Goal: Transaction & Acquisition: Purchase product/service

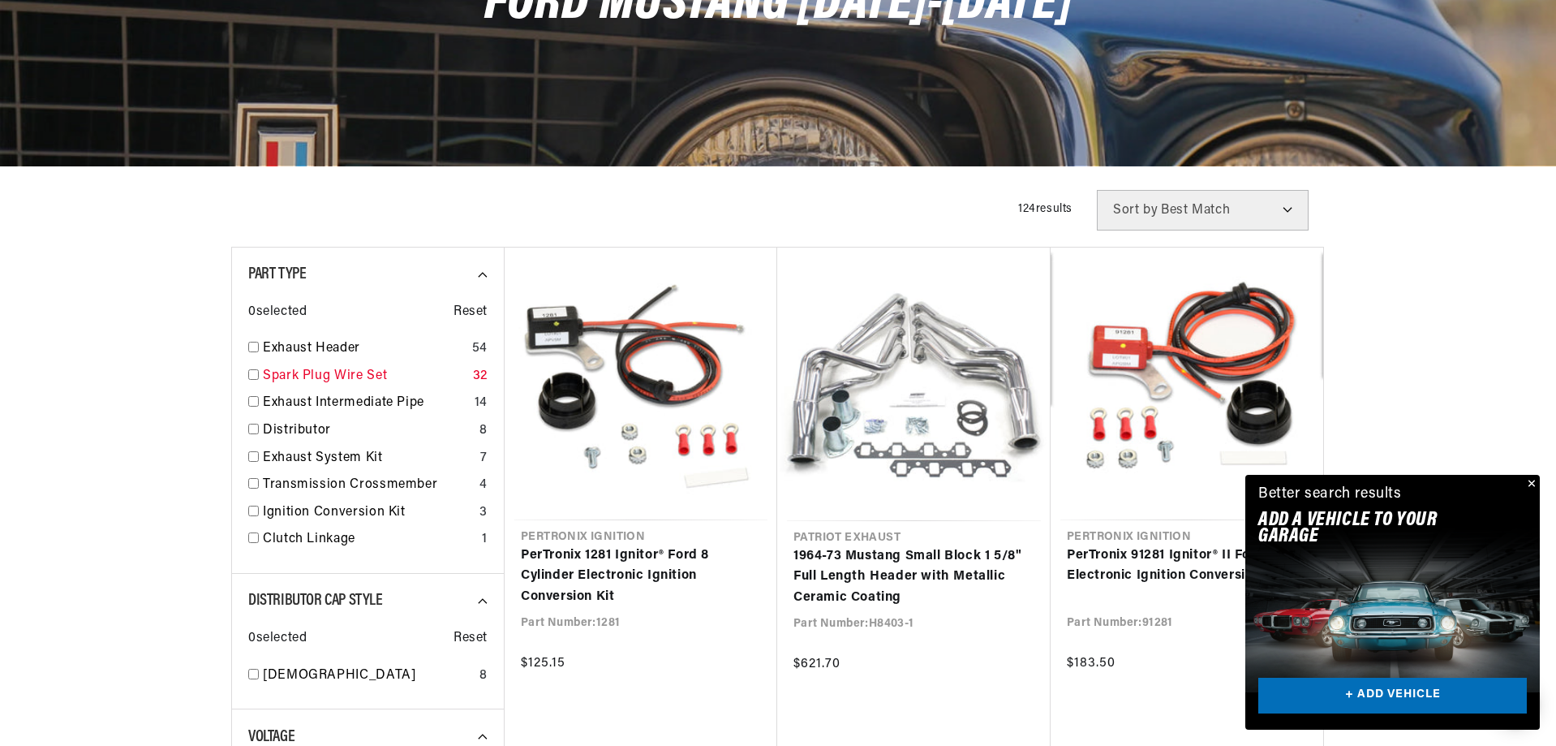
scroll to position [0, 2027]
click at [1532, 482] on button "Close" at bounding box center [1529, 484] width 19 height 19
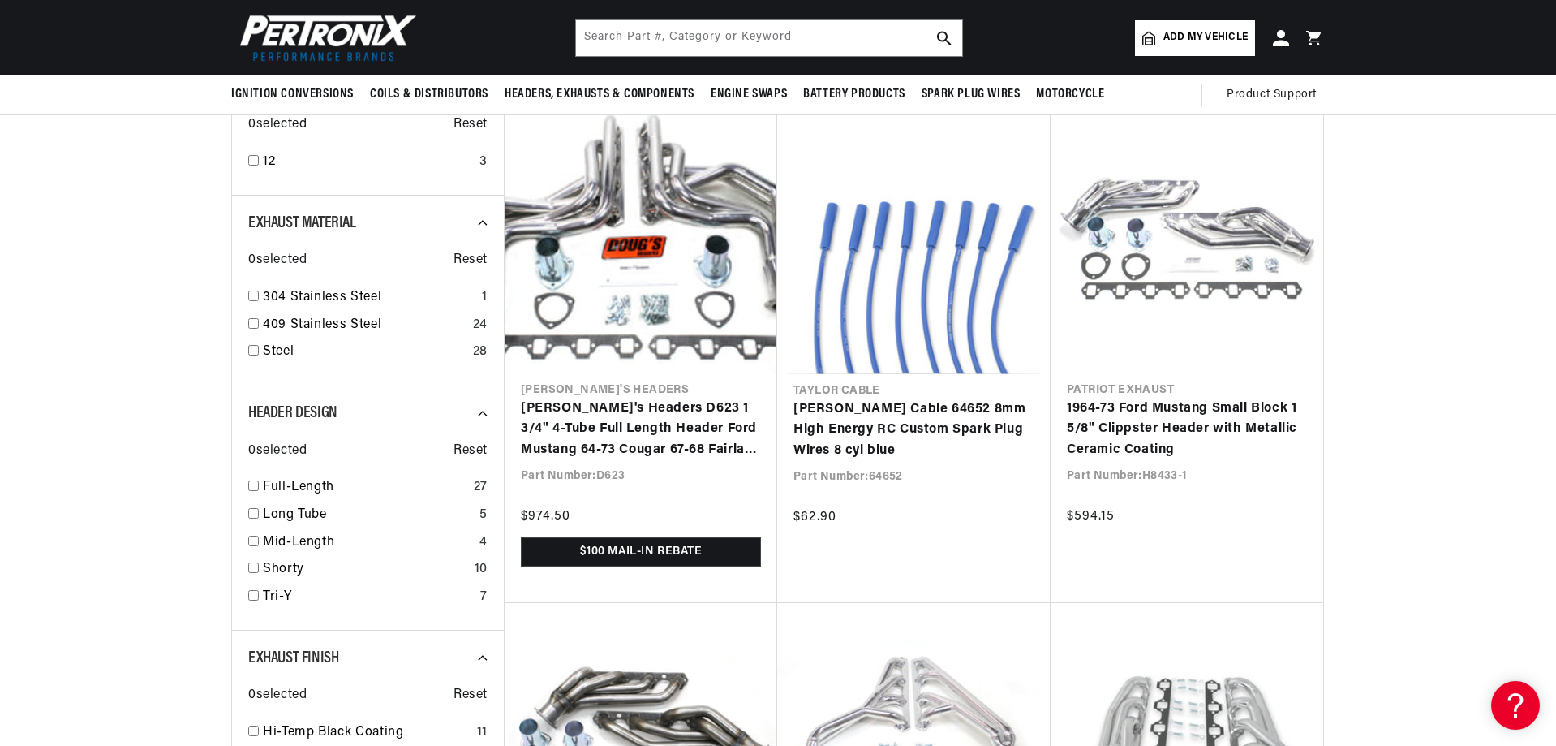
scroll to position [0, 0]
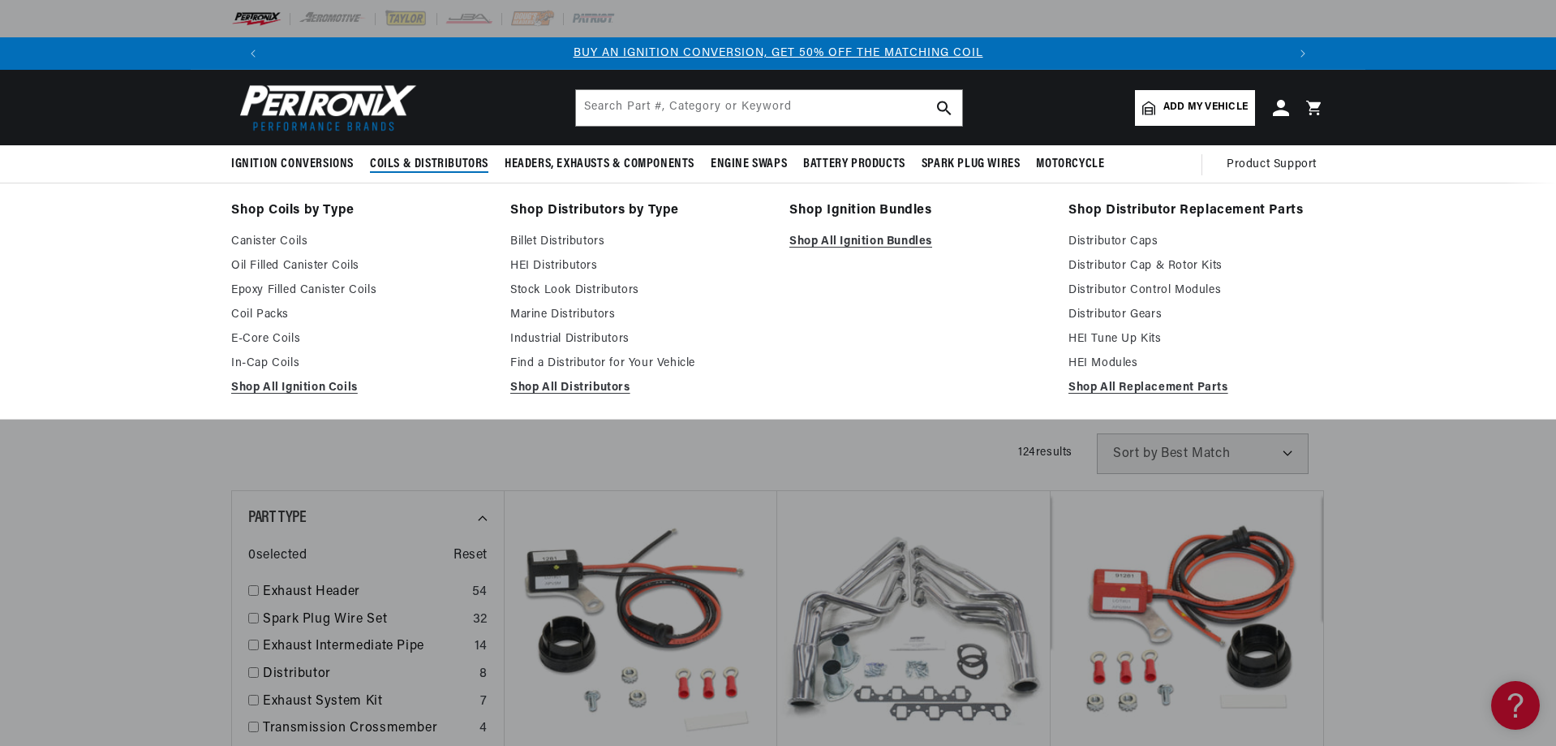
click at [429, 161] on span "Coils & Distributors" at bounding box center [429, 164] width 118 height 17
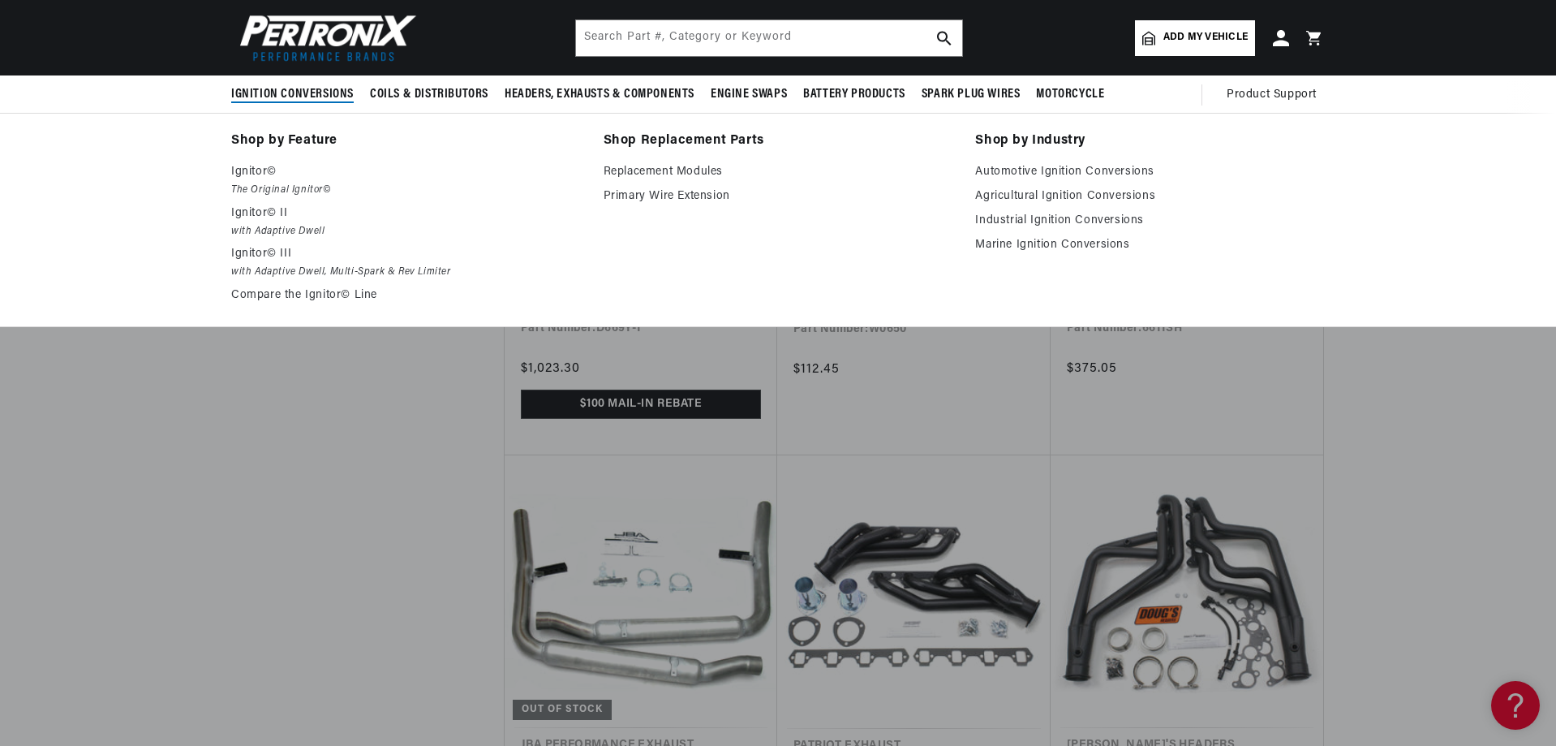
scroll to position [0, 44]
click at [268, 180] on p "Ignitor©" at bounding box center [406, 171] width 350 height 19
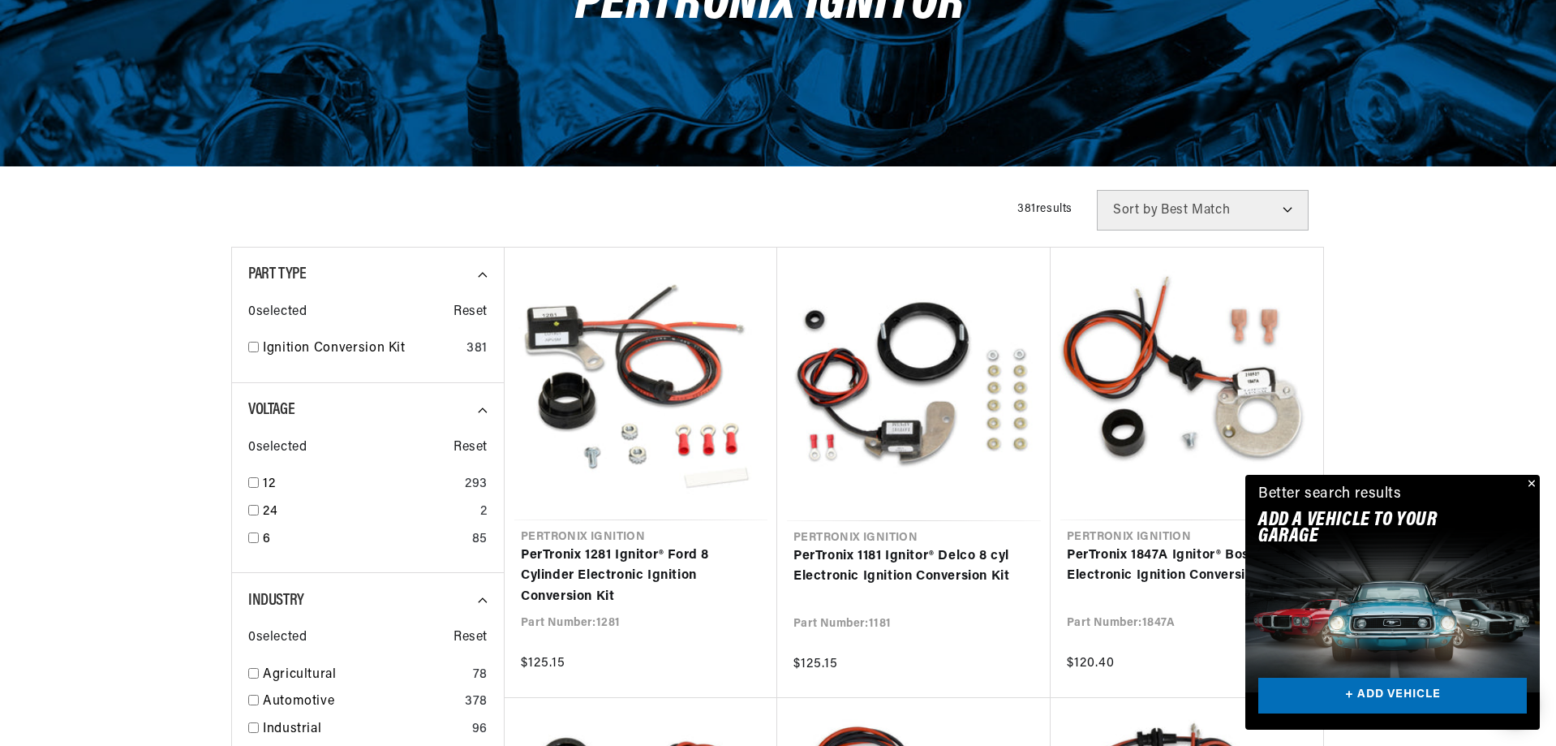
scroll to position [325, 0]
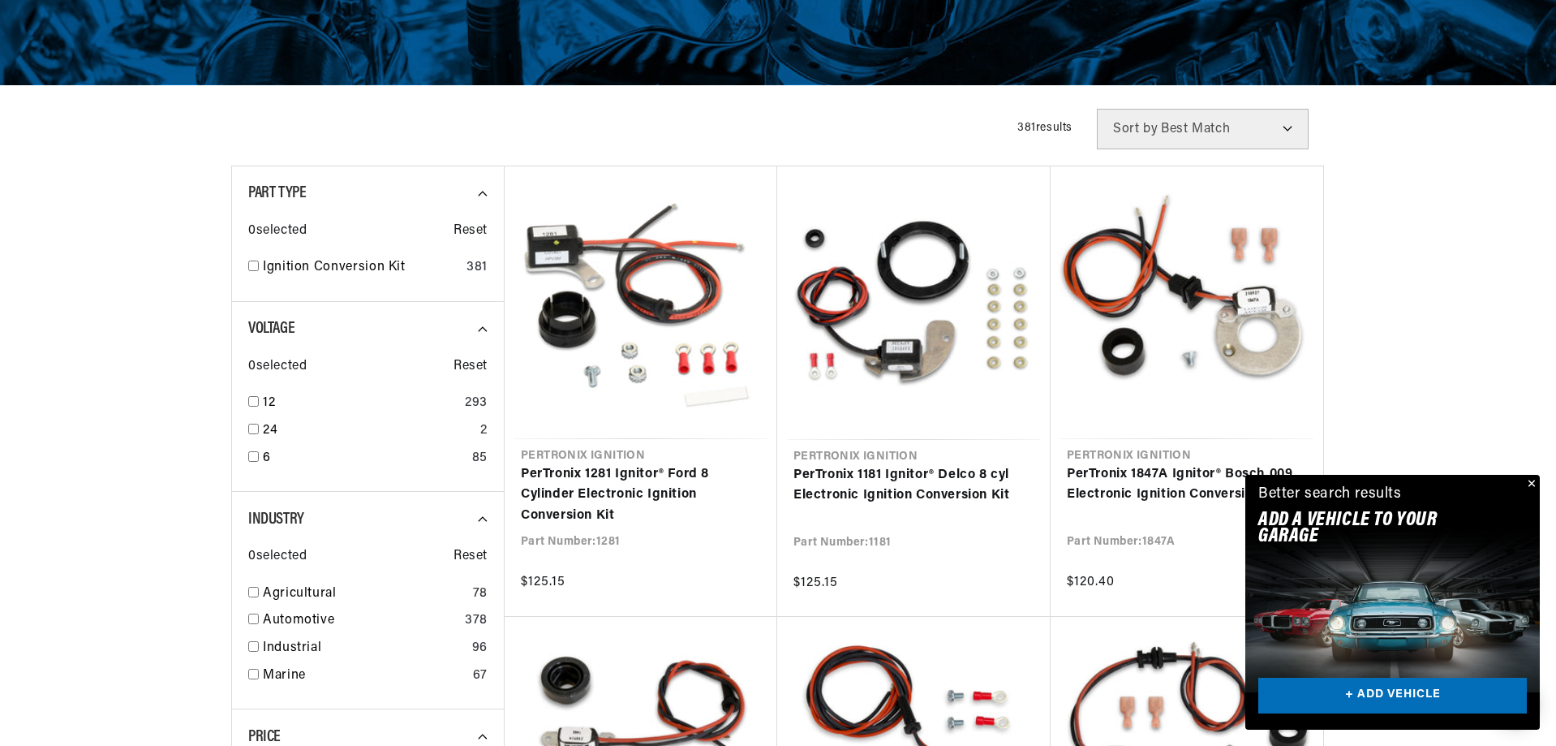
click at [1533, 480] on button "Close" at bounding box center [1529, 484] width 19 height 19
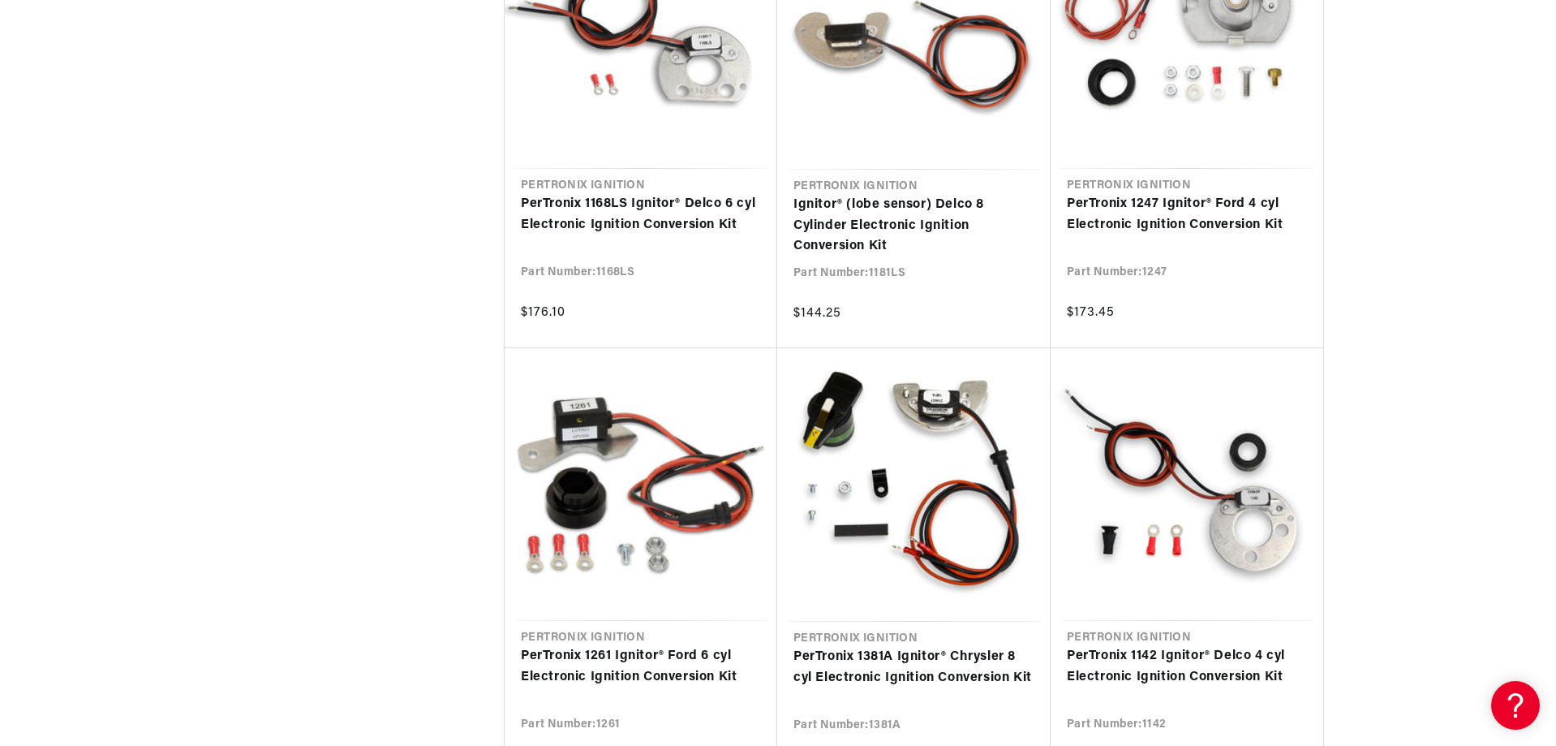
scroll to position [1542, 0]
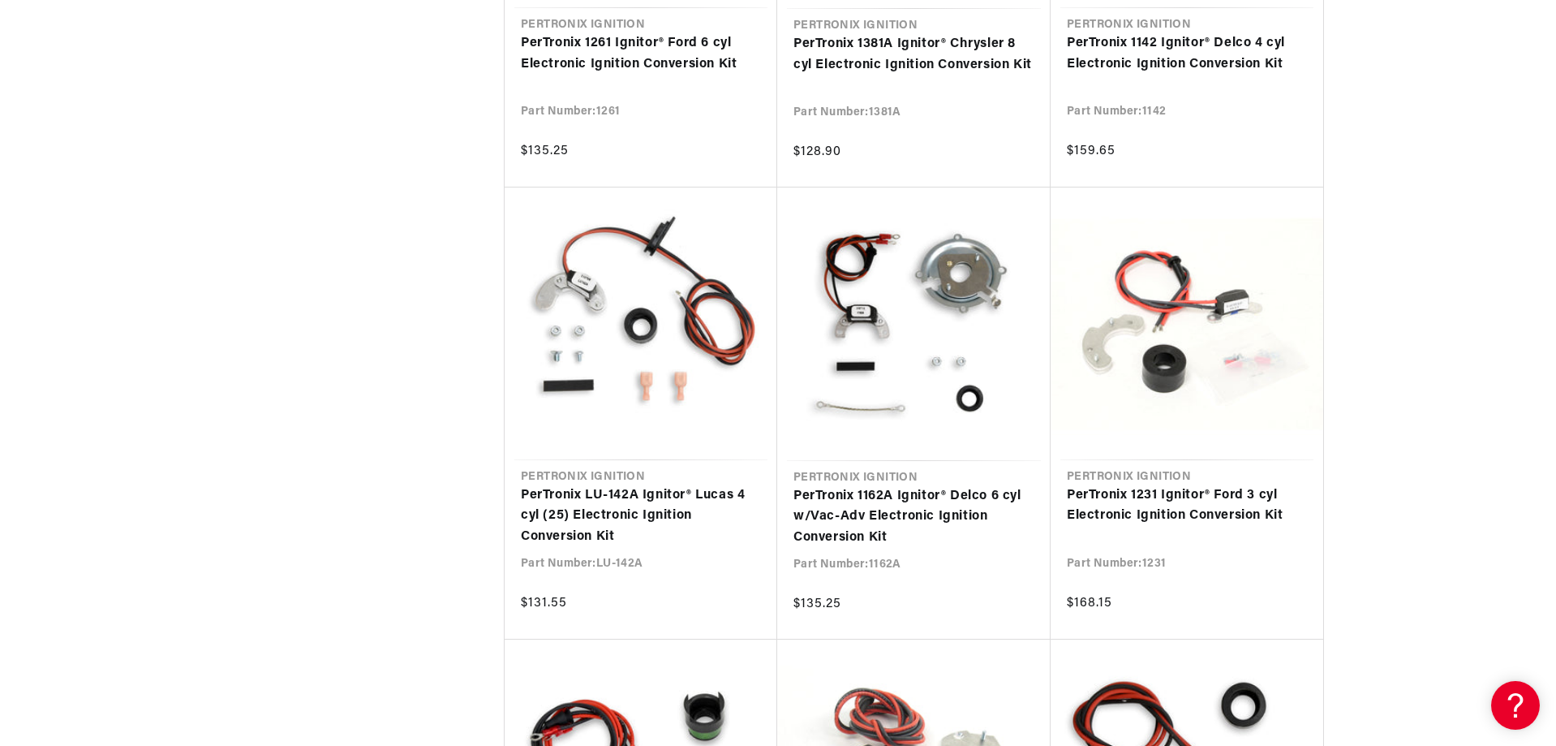
scroll to position [0, 2027]
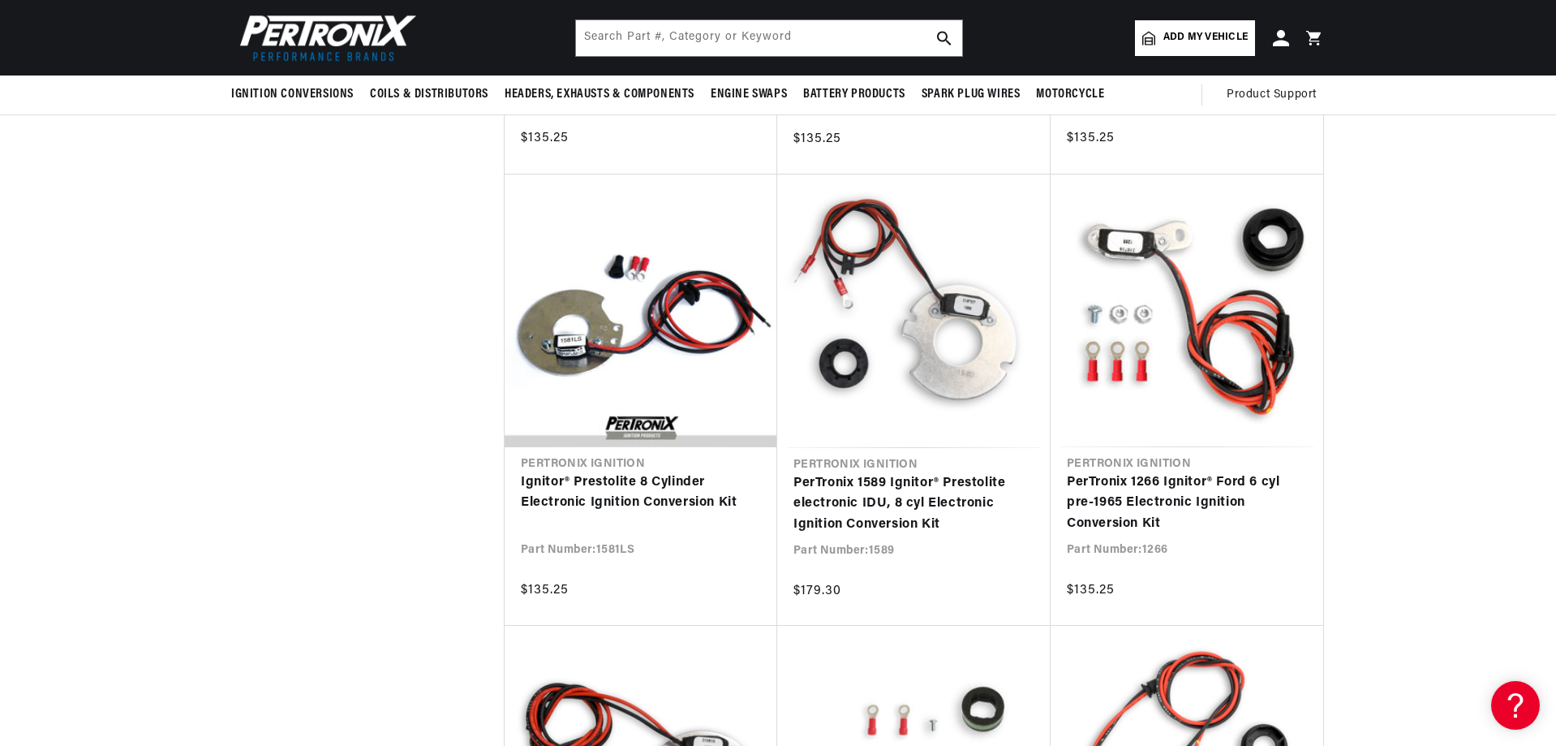
click at [1223, 34] on span "Add my vehicle" at bounding box center [1205, 37] width 84 height 15
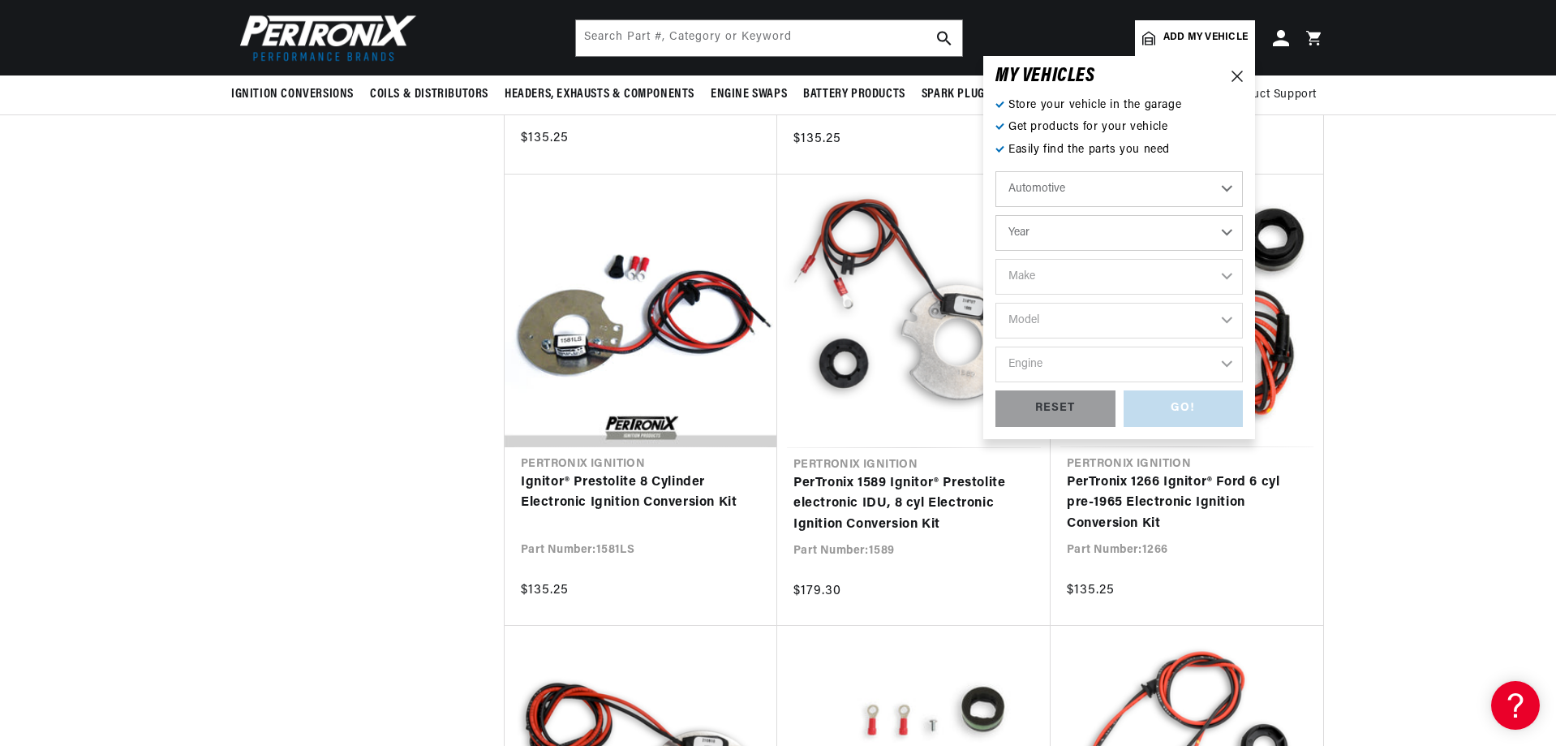
click at [1228, 233] on select "Year 2022 2021 2020 2019 2018 2017 2016 2015 2014 2013 2012 2011 2010 2009 2008…" at bounding box center [1119, 233] width 247 height 36
select select "1965"
click at [996, 215] on select "Year 2022 2021 2020 2019 2018 2017 2016 2015 2014 2013 2012 2011 2010 2009 2008…" at bounding box center [1119, 233] width 247 height 36
select select "1965"
click at [1232, 278] on select "Make Alfa Romeo American Motors Aston Martin Austin Austin Healey Avanti Bentle…" at bounding box center [1119, 277] width 247 height 36
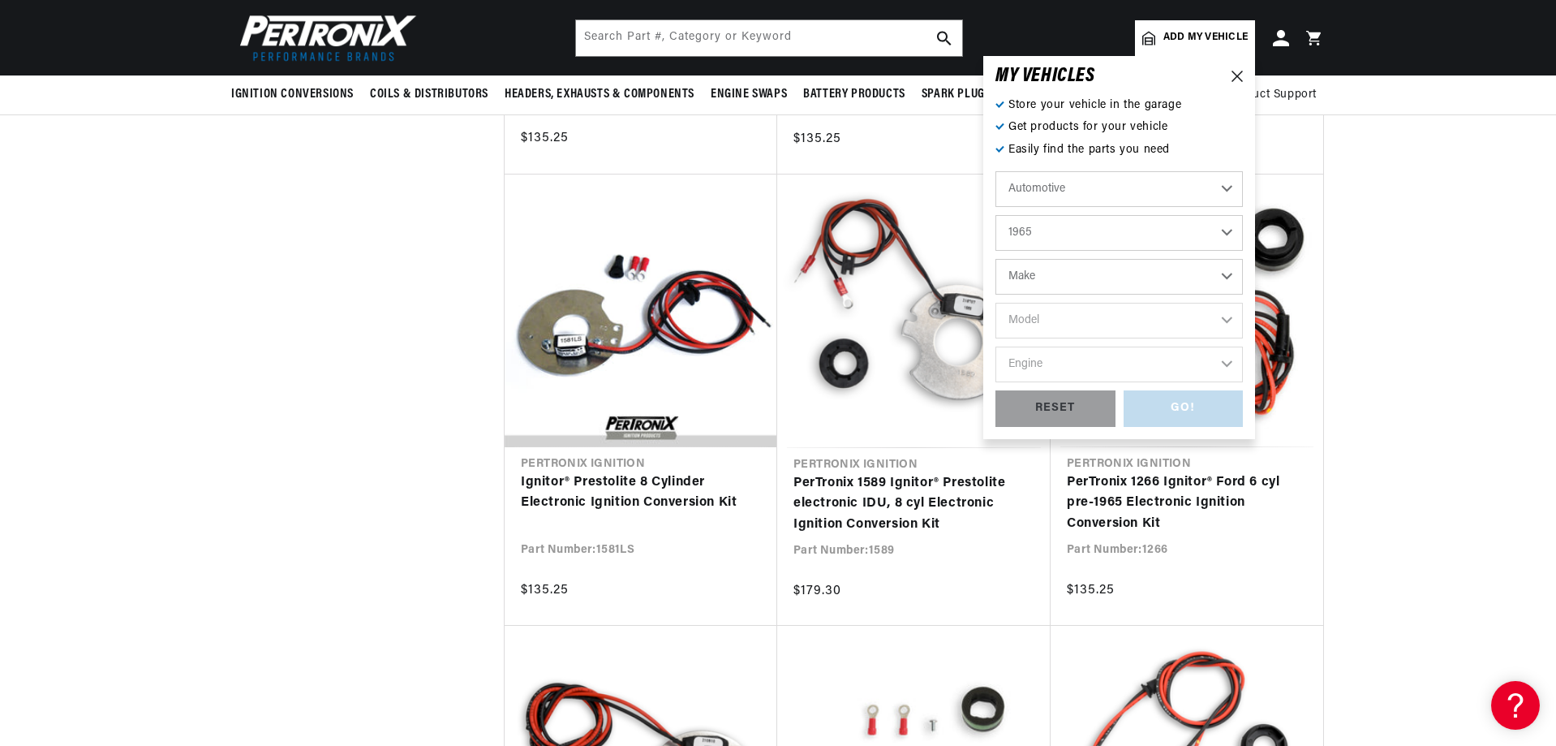
select select "Ford"
click at [996, 259] on select "Make Alfa Romeo American Motors Aston Martin Austin Austin Healey Avanti Bentle…" at bounding box center [1119, 277] width 247 height 36
select select "Ford"
click at [1227, 318] on select "Model Club Wagon Country Sedan Country Squire Custom Custom 500 Econoline F-100…" at bounding box center [1119, 321] width 247 height 36
select select "Mustang"
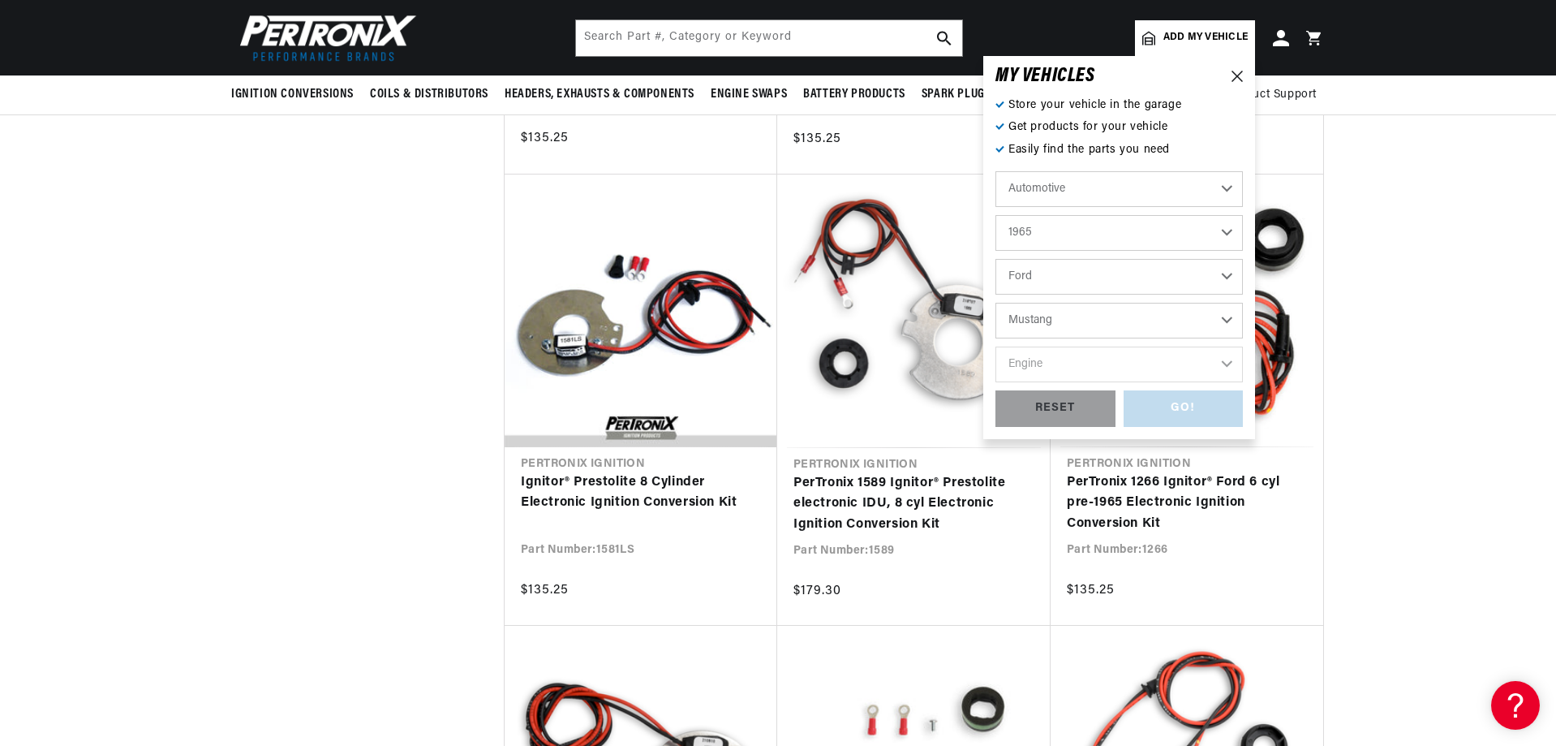
click at [996, 303] on select "Model Club Wagon Country Sedan Country Squire Custom Custom 500 Econoline F-100…" at bounding box center [1119, 321] width 247 height 36
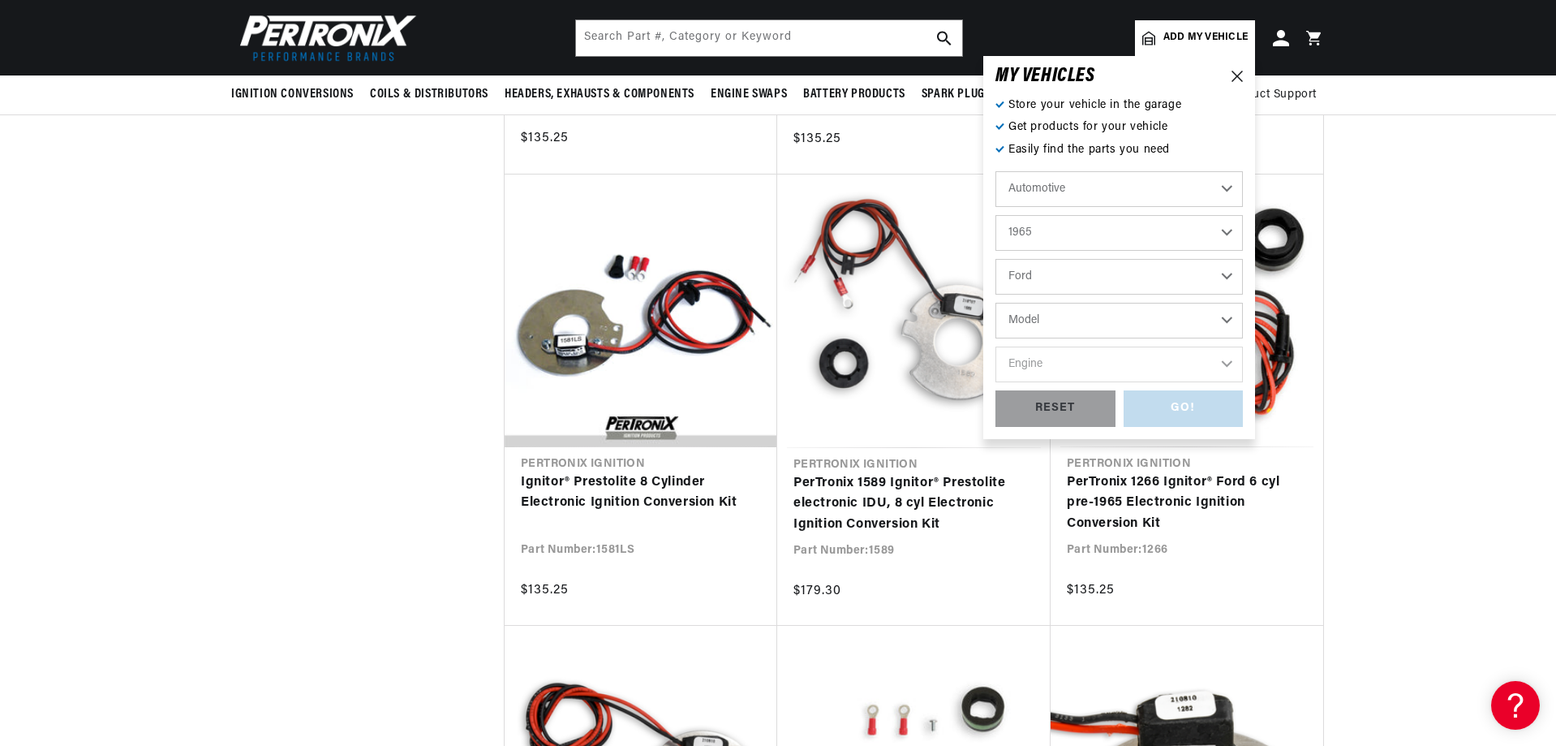
select select "Mustang"
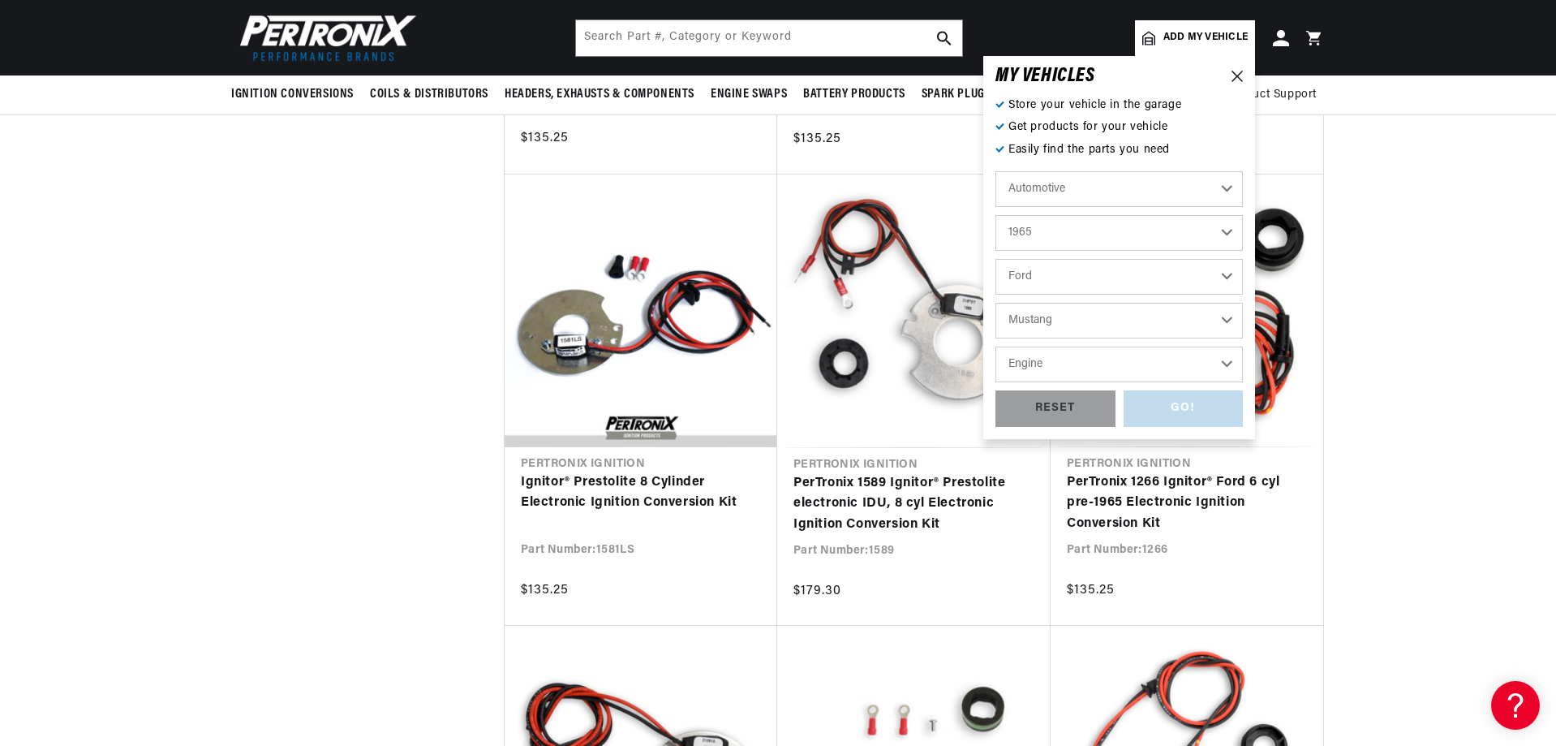
click at [1227, 362] on select "Engine 4.1L 170cid / 2.8L 200cid / 3.3L 260cid / 4.3L 289cid / 4.7L 302cid / 5.…" at bounding box center [1119, 364] width 247 height 36
select select "289cid-4.7L"
click at [996, 346] on select "Engine 4.1L 170cid / 2.8L 200cid / 3.3L 260cid / 4.3L 289cid / 4.7L 302cid / 5.…" at bounding box center [1119, 364] width 247 height 36
select select "289cid-4.7L"
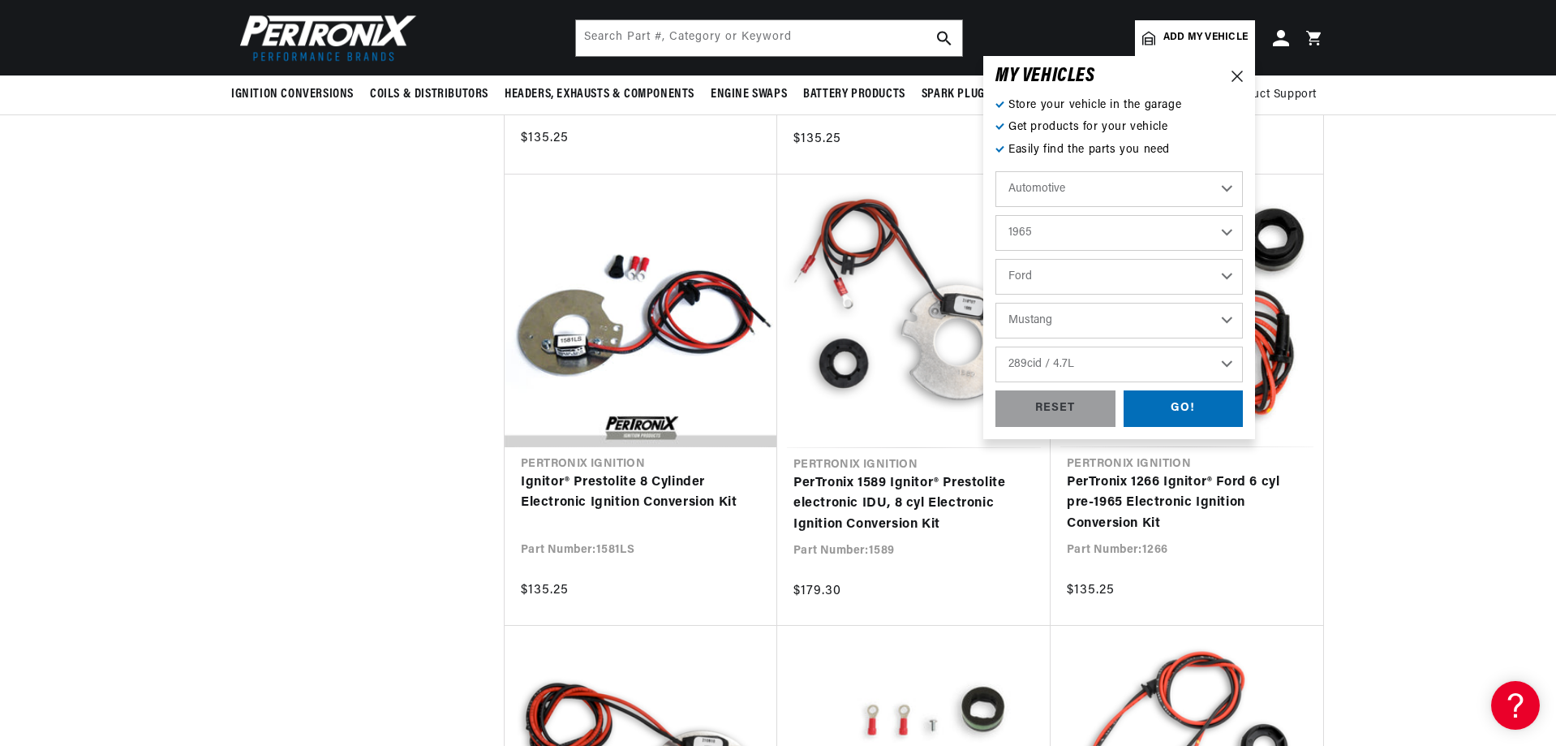
scroll to position [0, 2027]
click at [1193, 405] on div "GO!" at bounding box center [1184, 408] width 120 height 37
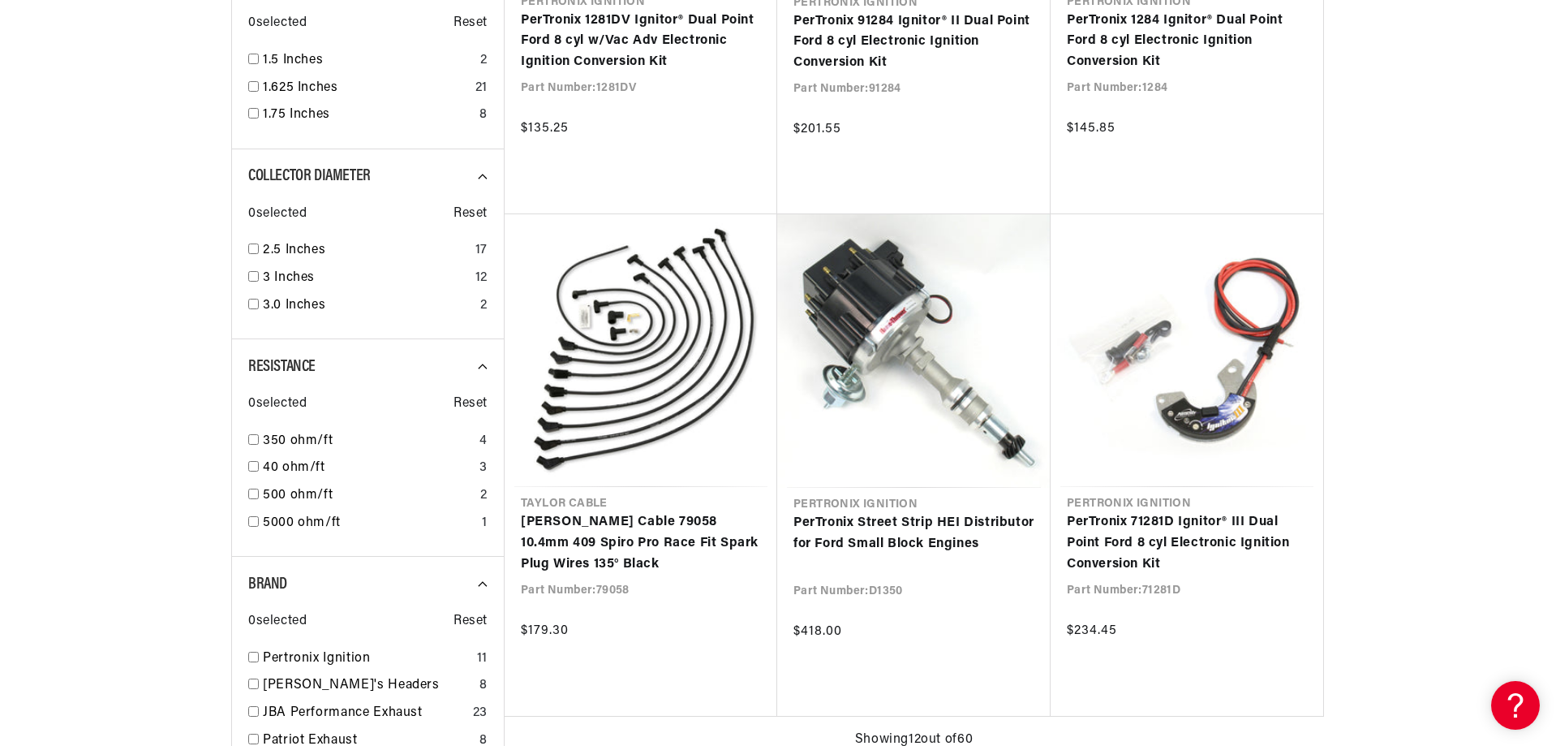
scroll to position [0, 854]
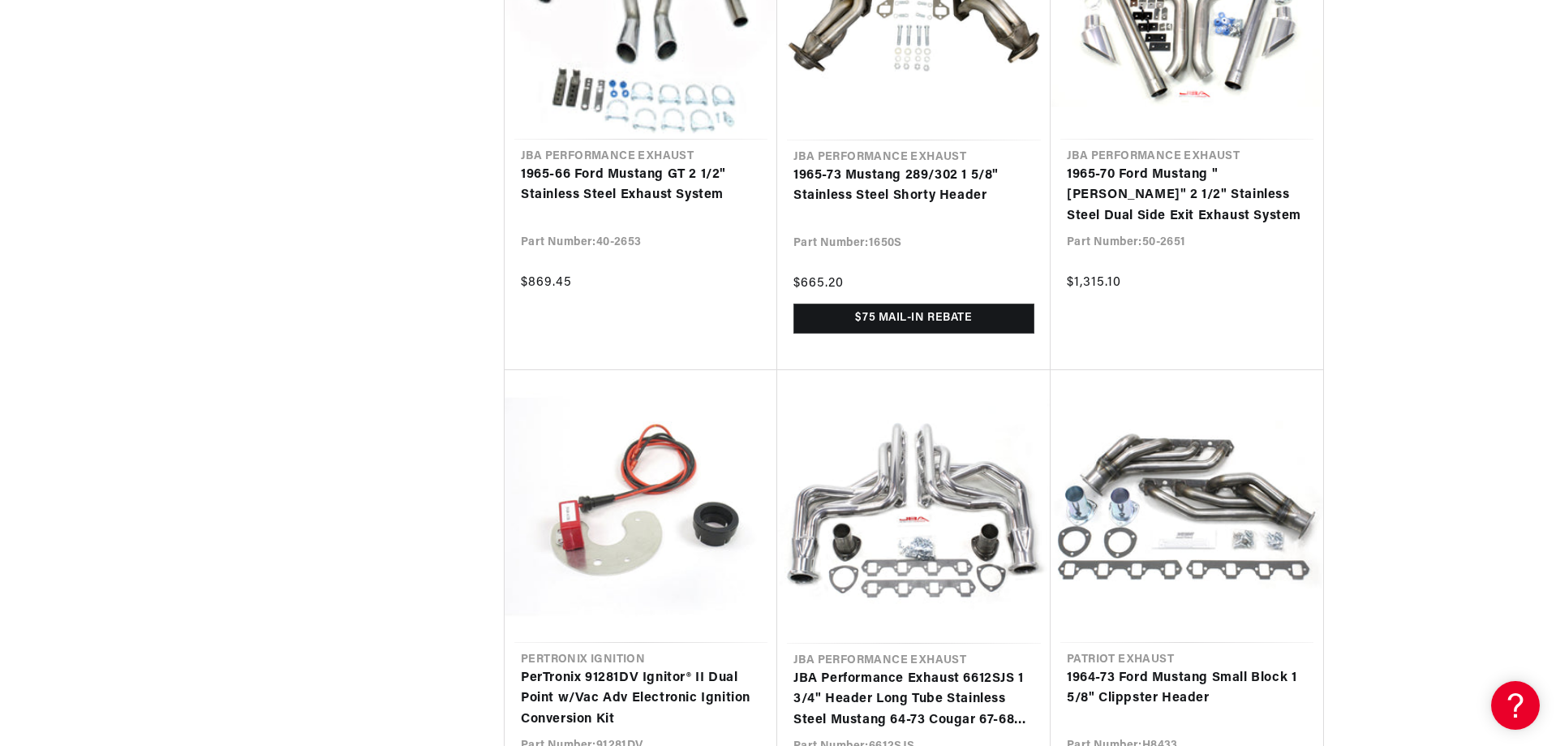
scroll to position [0, 2027]
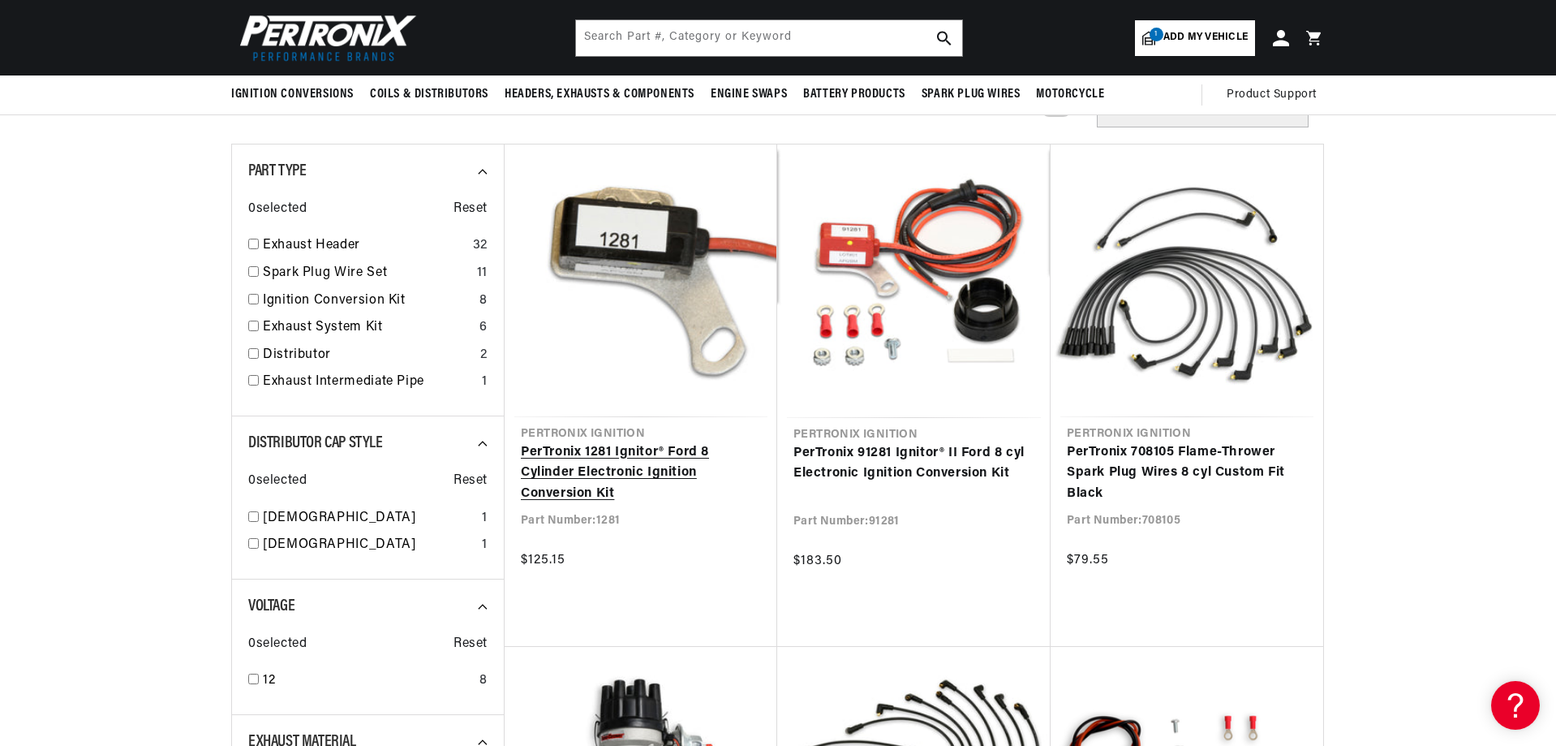
scroll to position [0, 1013]
click at [613, 451] on link "PerTronix 1281 Ignitor® Ford 8 Cylinder Electronic Ignition Conversion Kit" at bounding box center [641, 473] width 240 height 62
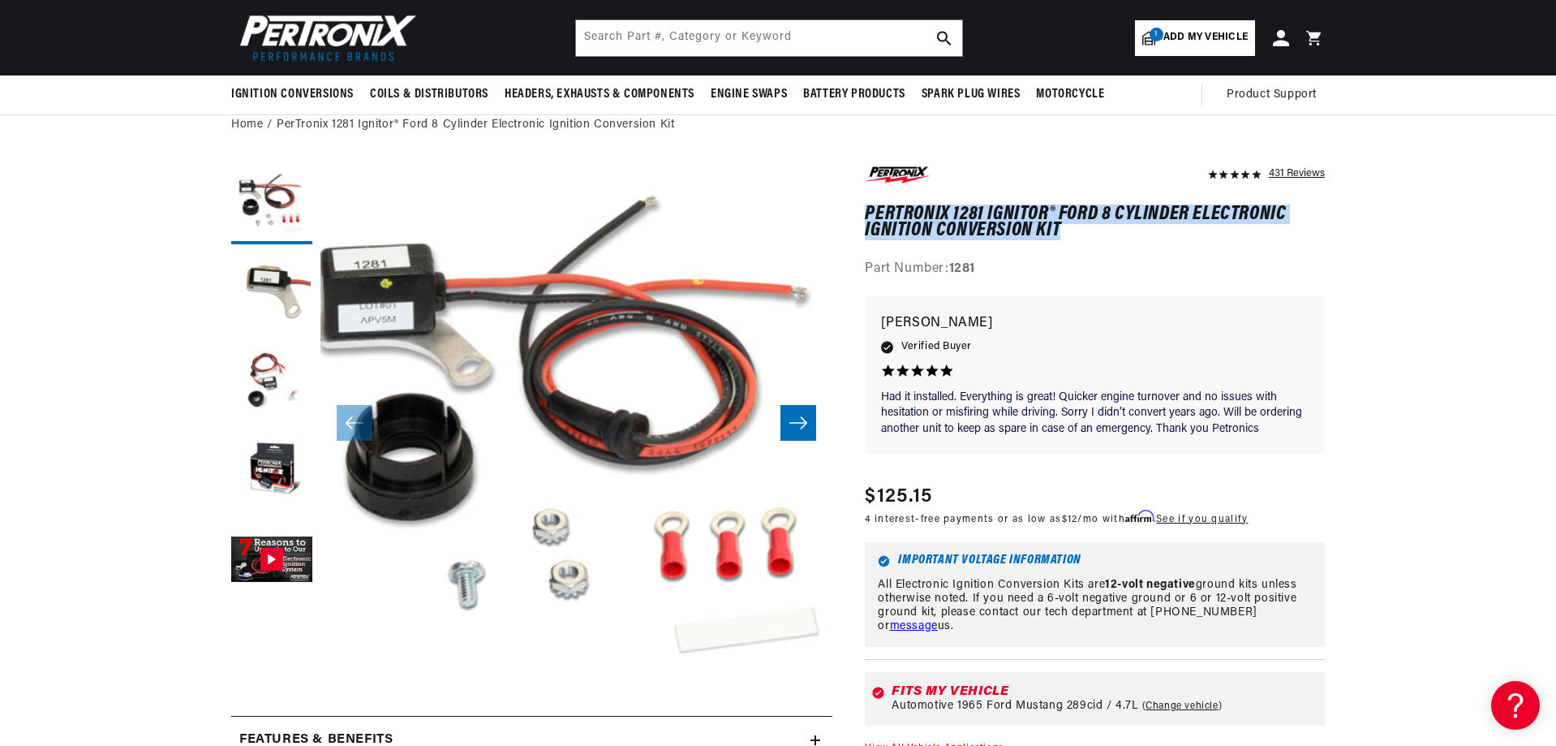
drag, startPoint x: 849, startPoint y: 212, endPoint x: 1298, endPoint y: 227, distance: 448.9
copy h1 "PerTronix 1281 Ignitor® Ford 8 Cylinder Electronic Ignition Conversion Kit"
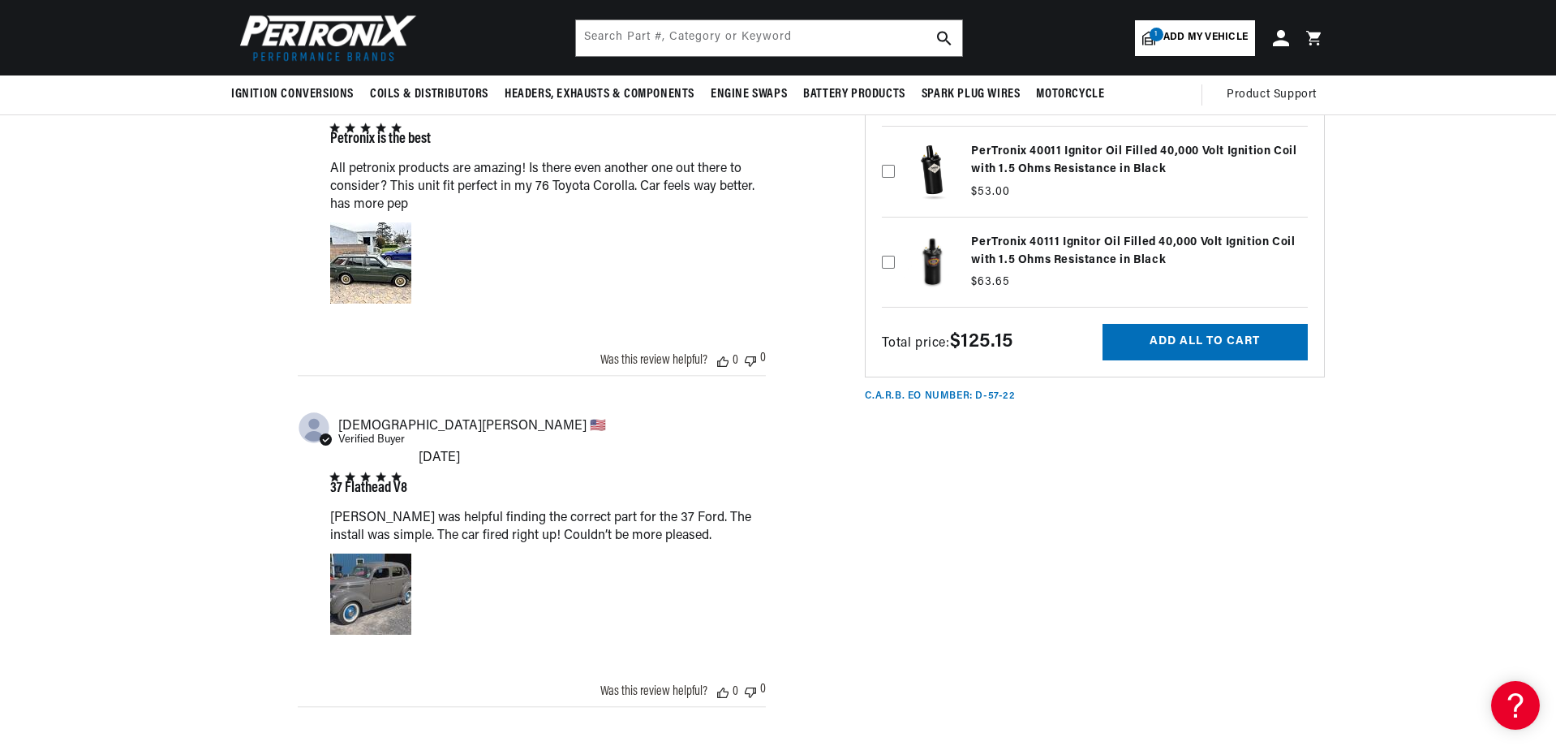
scroll to position [0, 0]
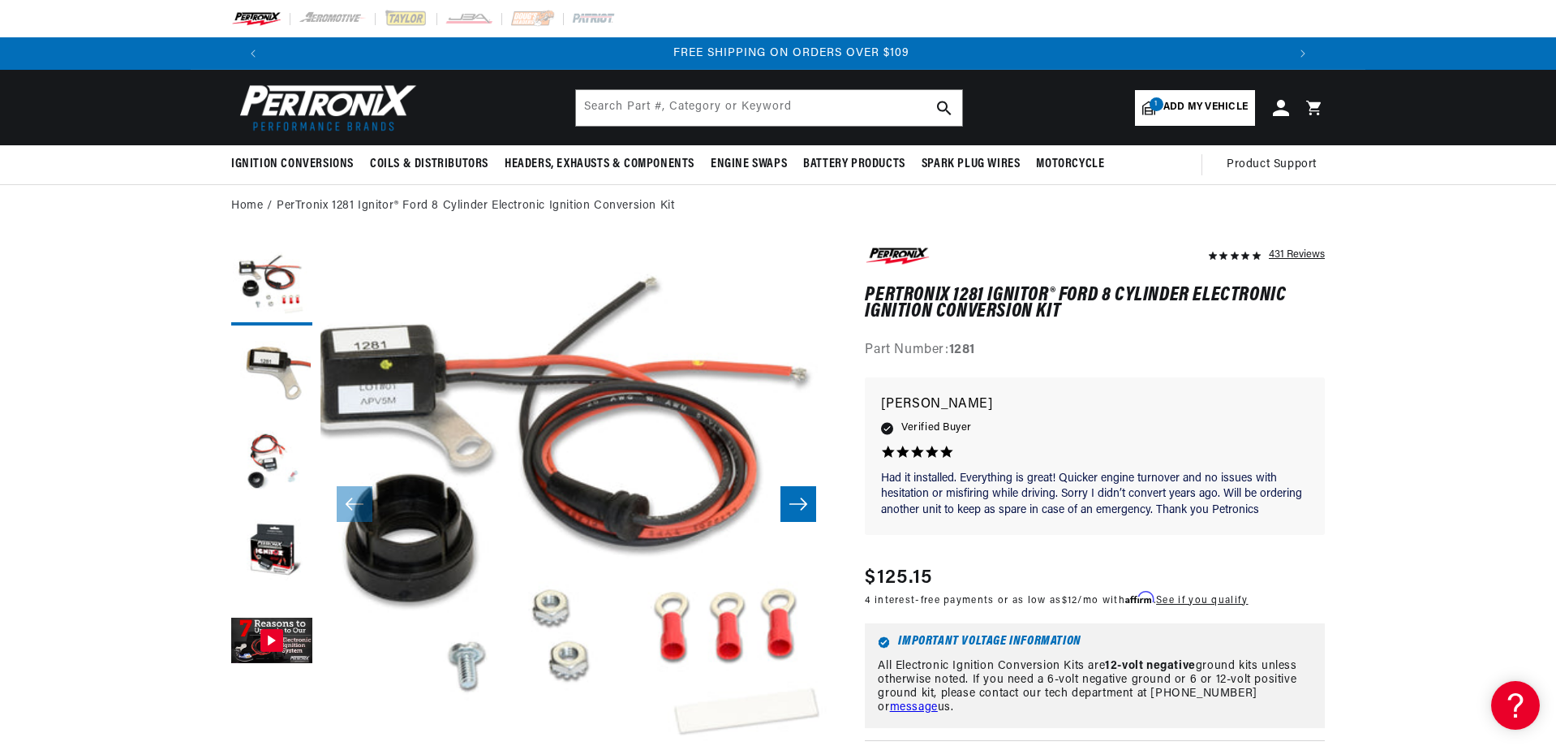
scroll to position [0, 2027]
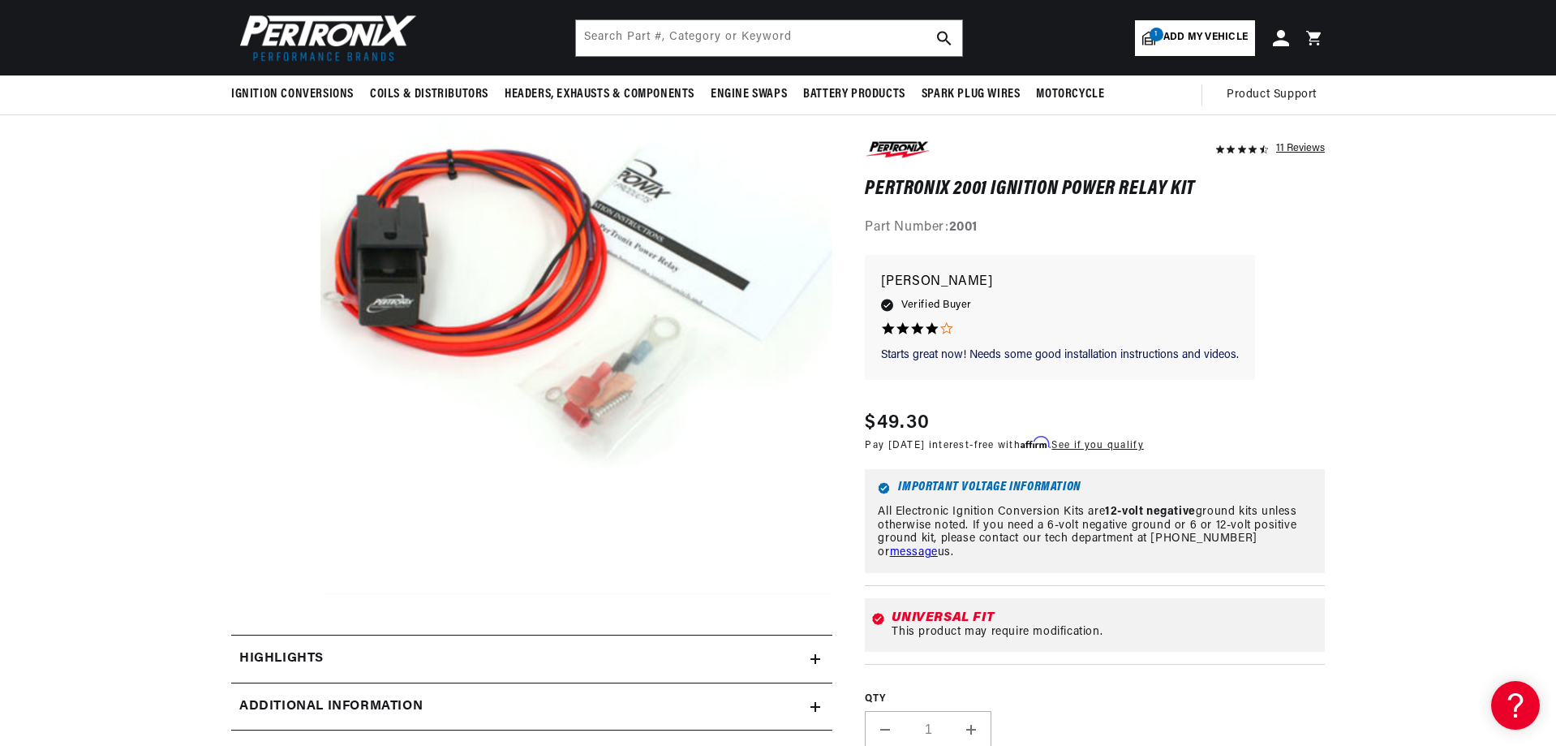
scroll to position [0, 2027]
click at [269, 594] on button "Open media 1 in modal" at bounding box center [269, 594] width 0 height 0
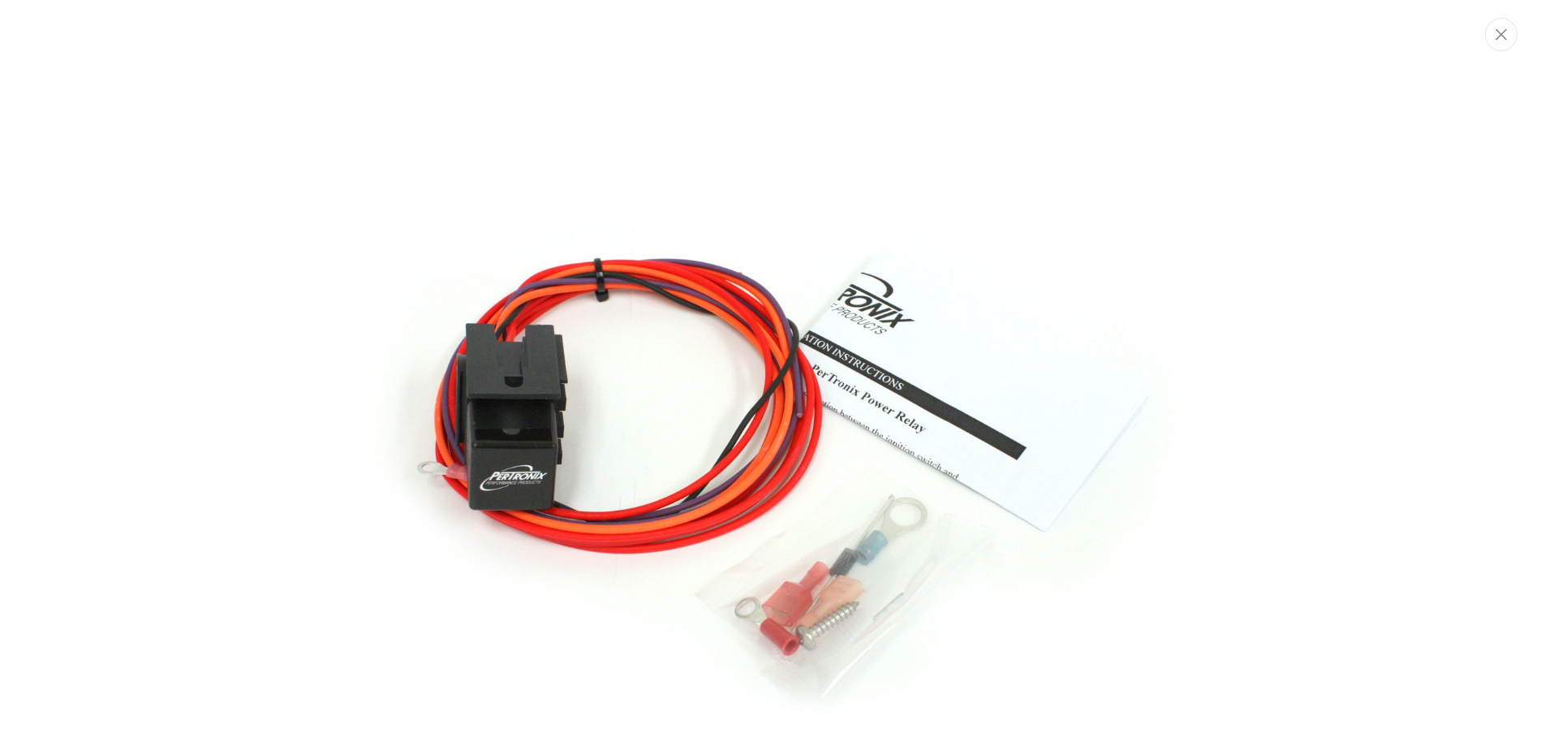
scroll to position [0, 0]
